Goal: Information Seeking & Learning: Find specific page/section

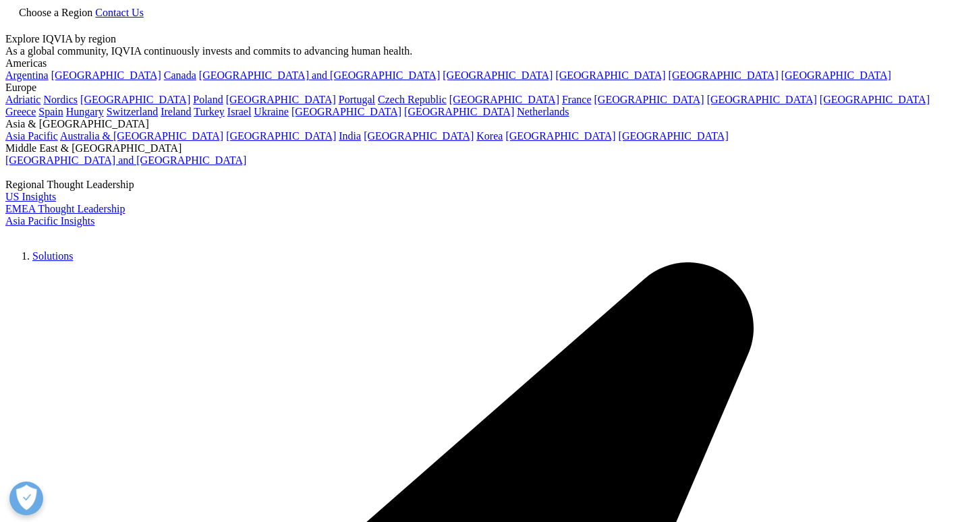
scroll to position [135, 0]
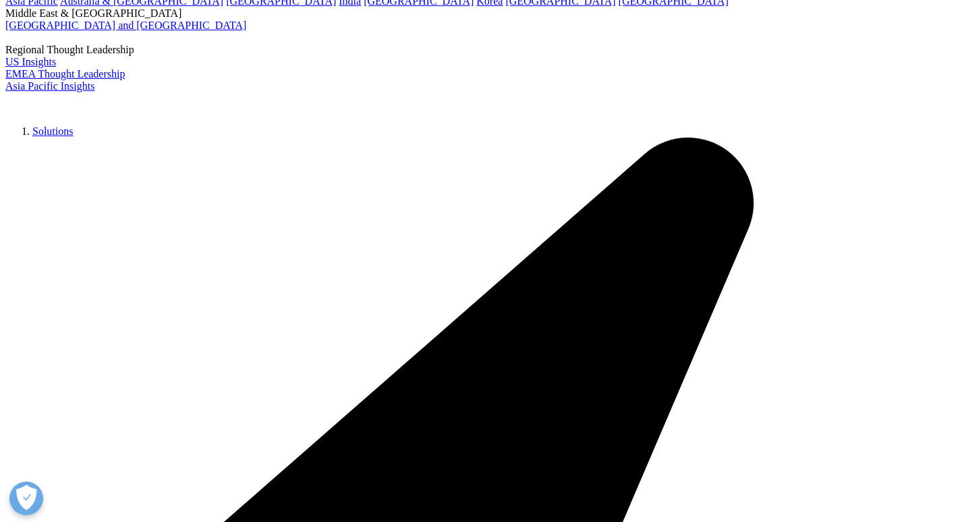
type input "data"
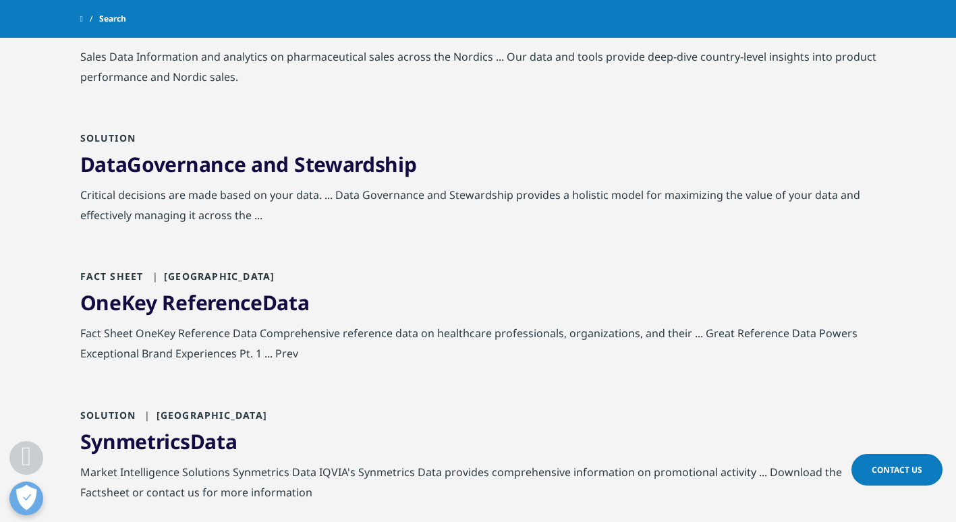
scroll to position [1147, 0]
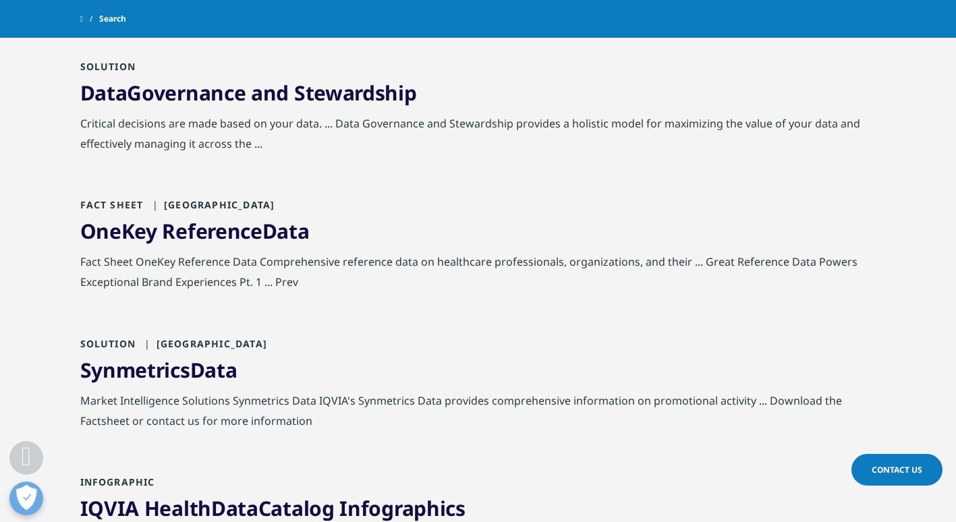
drag, startPoint x: 73, startPoint y: 370, endPoint x: 189, endPoint y: 376, distance: 116.1
click at [207, 348] on g at bounding box center [209, 351] width 15 height 15
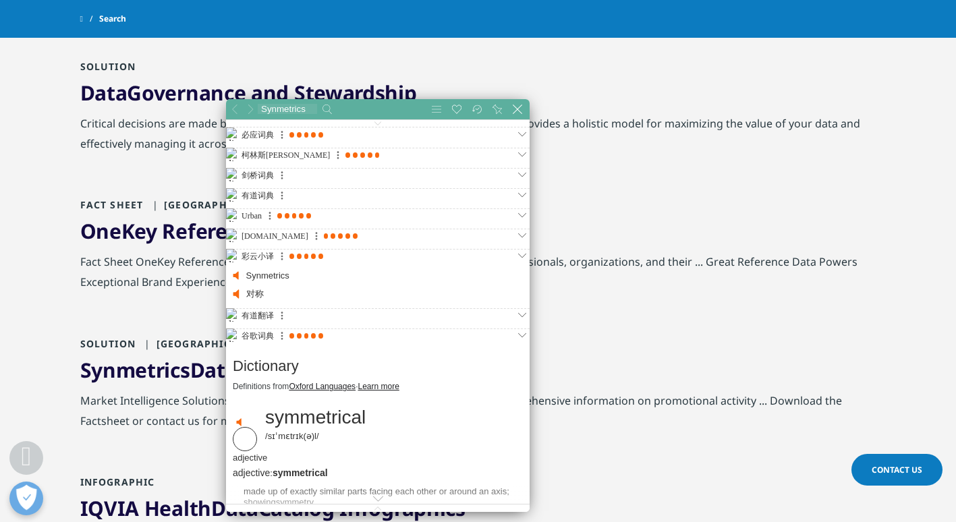
scroll to position [538, 427]
click at [635, 349] on div "Solution United Kingdom" at bounding box center [478, 347] width 796 height 20
